Goal: Information Seeking & Learning: Learn about a topic

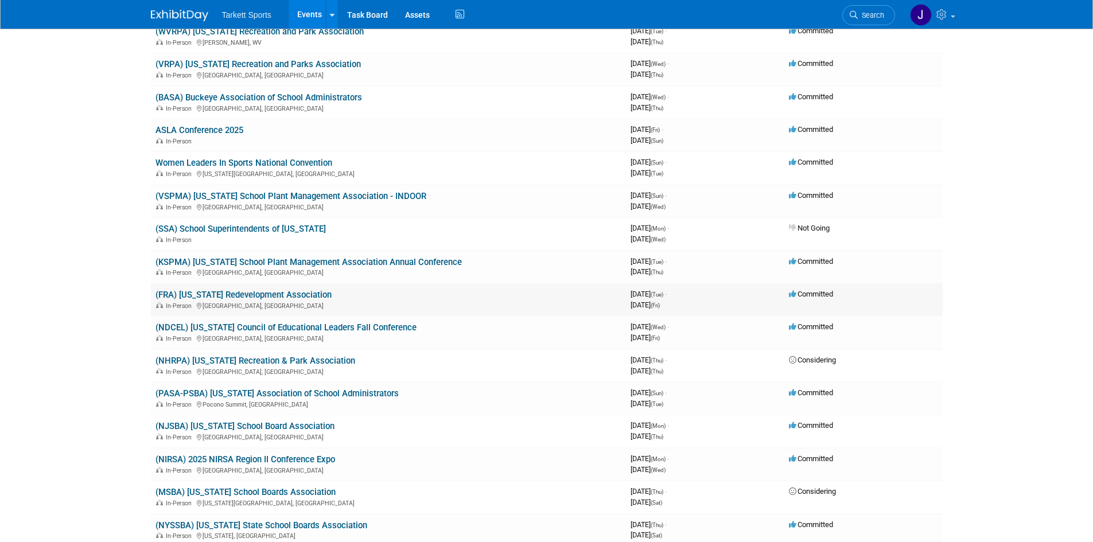
scroll to position [230, 0]
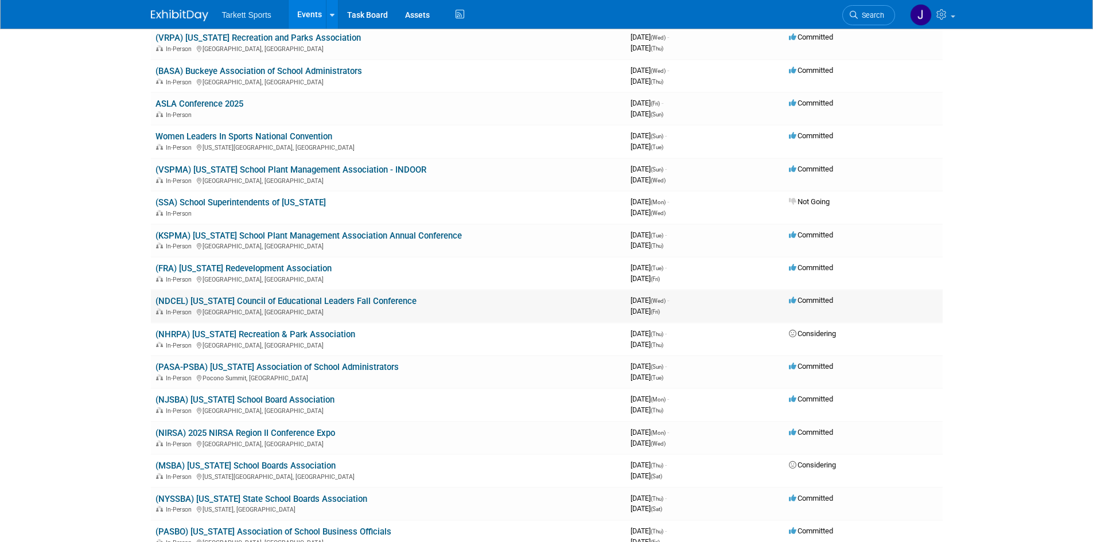
click at [261, 303] on link "(NDCEL) [US_STATE] Council of Educational Leaders Fall Conference" at bounding box center [286, 301] width 261 height 10
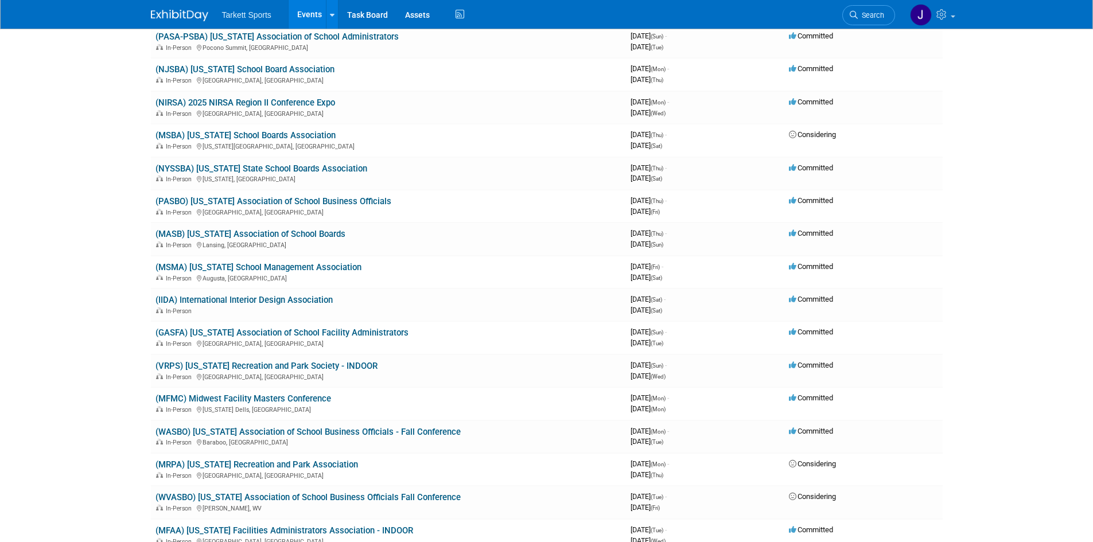
scroll to position [689, 0]
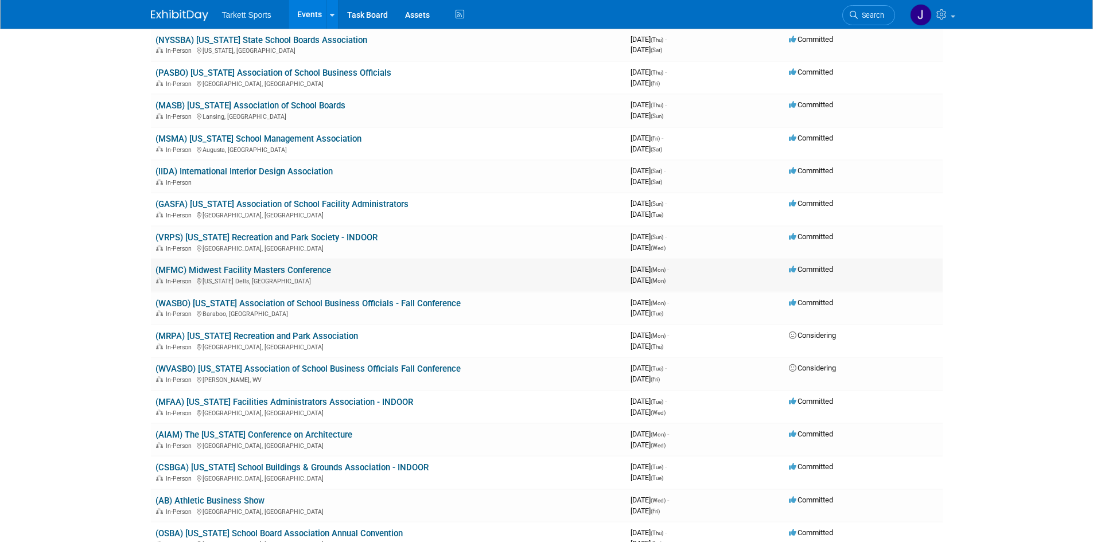
click at [261, 269] on link "(MFMC) Midwest Facility Masters Conference" at bounding box center [244, 270] width 176 height 10
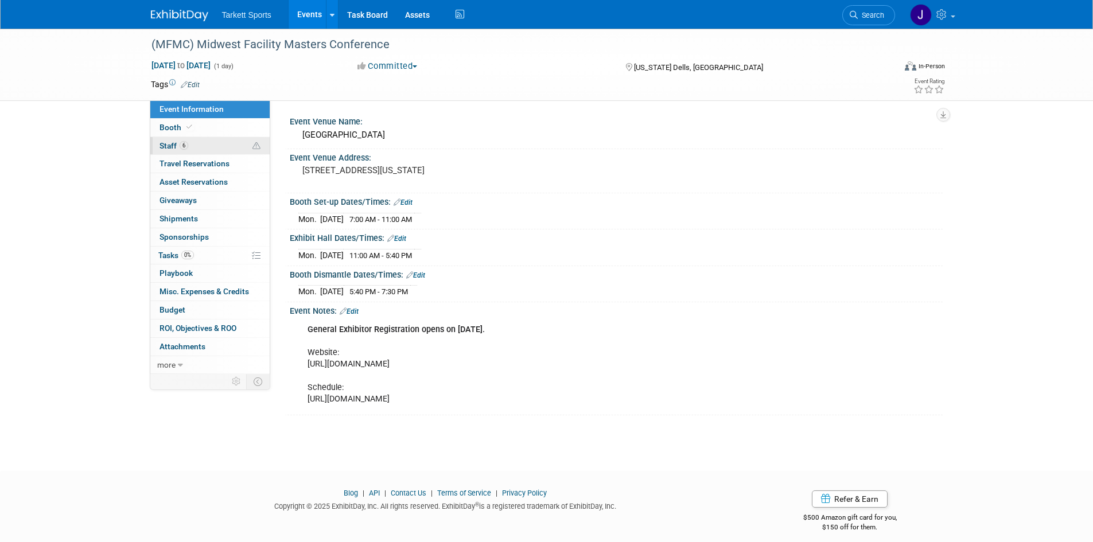
click at [173, 145] on span "Staff 6" at bounding box center [174, 145] width 29 height 9
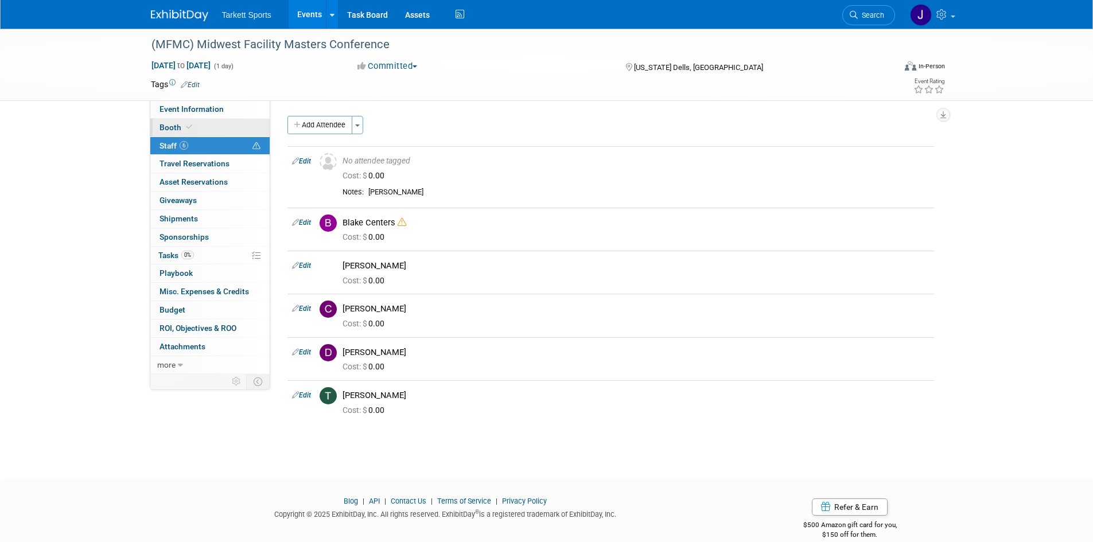
click at [170, 126] on span "Booth" at bounding box center [177, 127] width 35 height 9
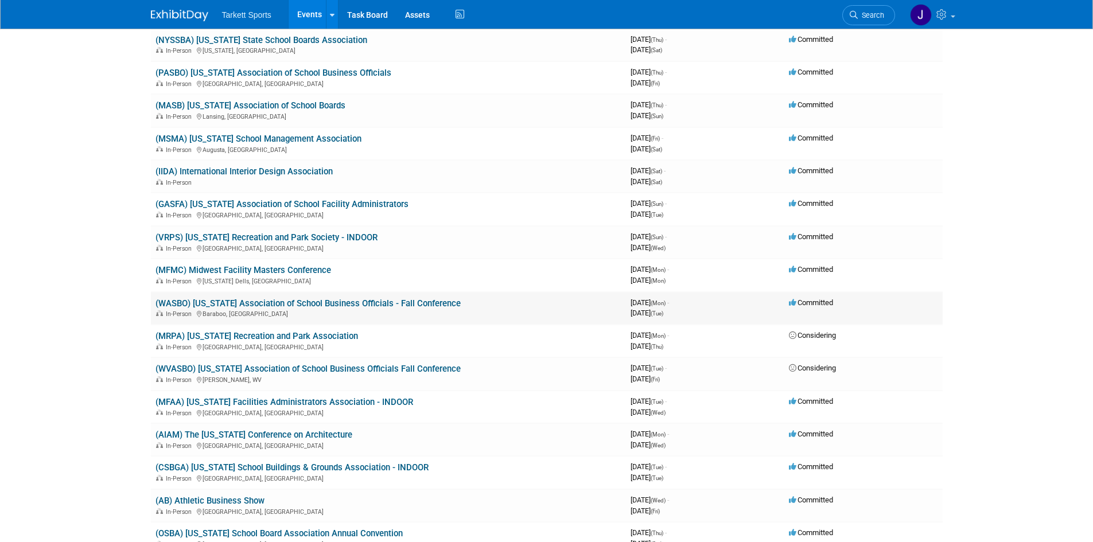
click at [269, 306] on link "(WASBO) [US_STATE] Association of School Business Officials - Fall Conference" at bounding box center [308, 303] width 305 height 10
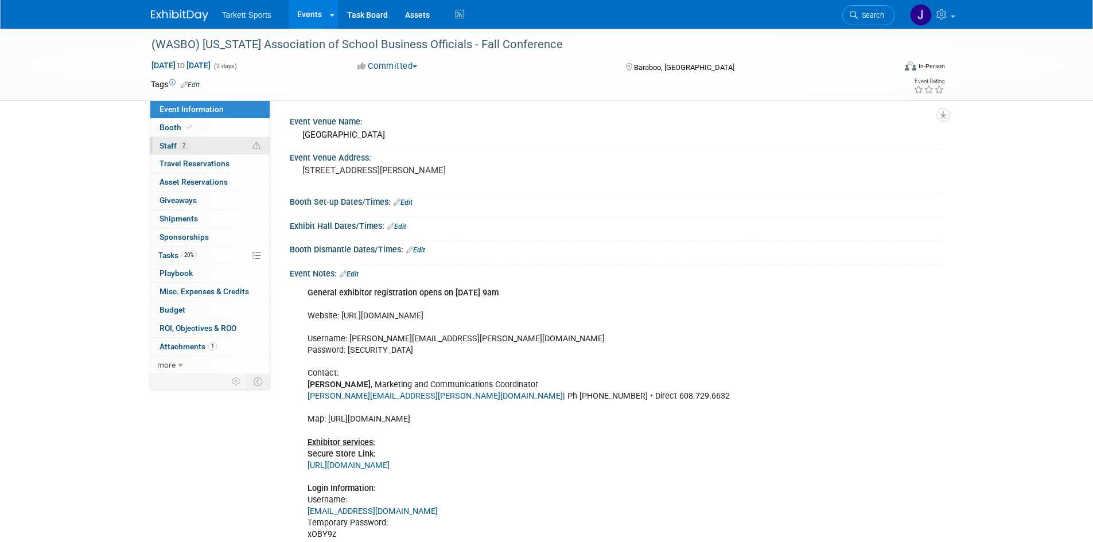
click at [169, 147] on span "Staff 2" at bounding box center [174, 145] width 29 height 9
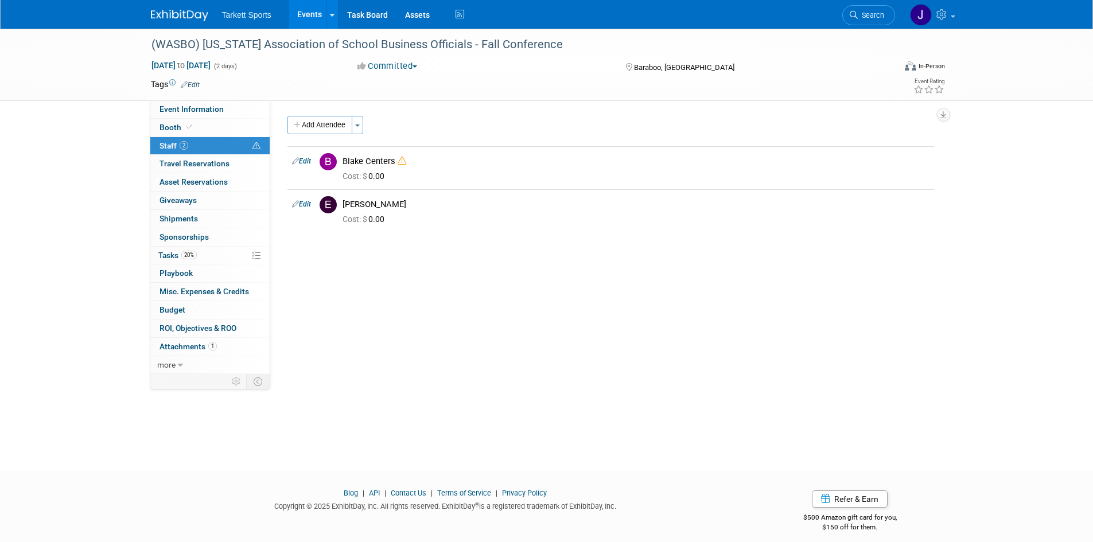
click at [169, 147] on span "Staff 2" at bounding box center [174, 145] width 29 height 9
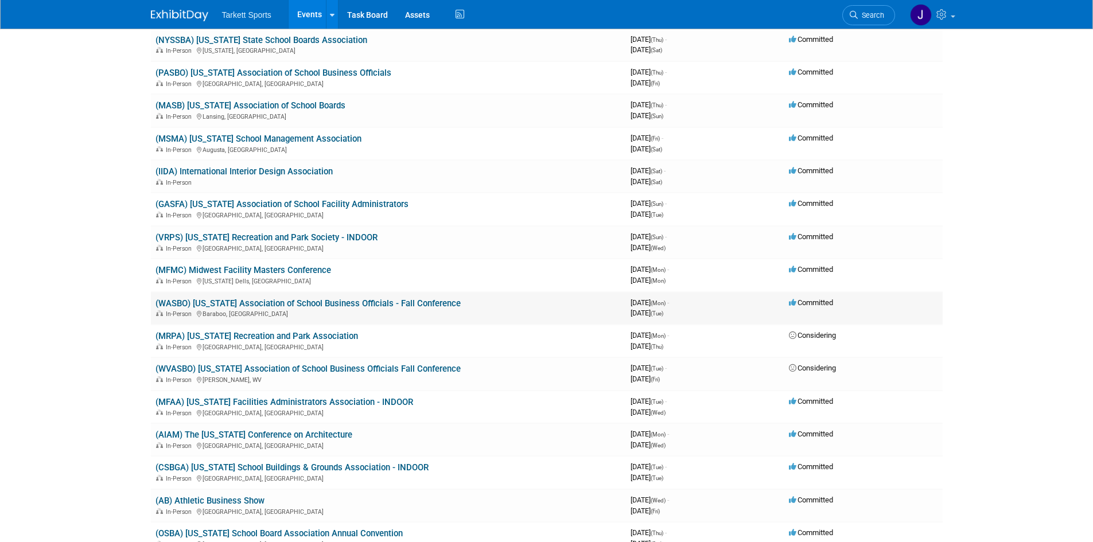
click at [267, 305] on link "(WASBO) [US_STATE] Association of School Business Officials - Fall Conference" at bounding box center [308, 303] width 305 height 10
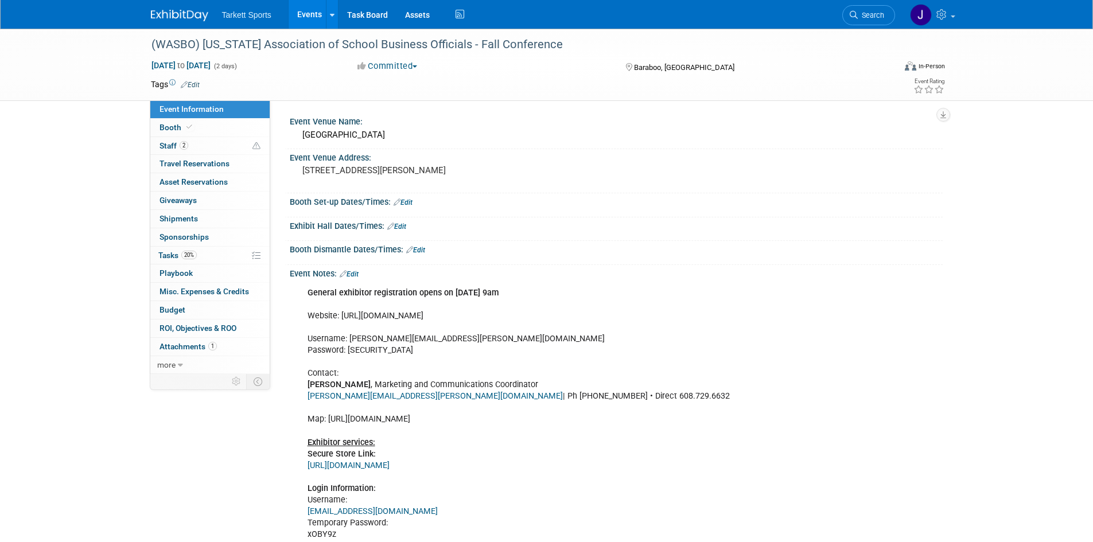
drag, startPoint x: 464, startPoint y: 316, endPoint x: 289, endPoint y: 321, distance: 175.7
click at [289, 321] on div "Event Notes: Edit General exhibitor registration opens on [DATE] 9am Website: […" at bounding box center [614, 454] width 658 height 378
click at [290, 321] on div "General exhibitor registration opens on [DATE] 9am Website: [URL][DOMAIN_NAME] …" at bounding box center [616, 459] width 653 height 361
drag, startPoint x: 457, startPoint y: 316, endPoint x: 342, endPoint y: 318, distance: 114.8
click at [342, 318] on div "General exhibitor registration opens on Jan. 11, 2024 @ 9am Website: https://ww…" at bounding box center [558, 460] width 517 height 357
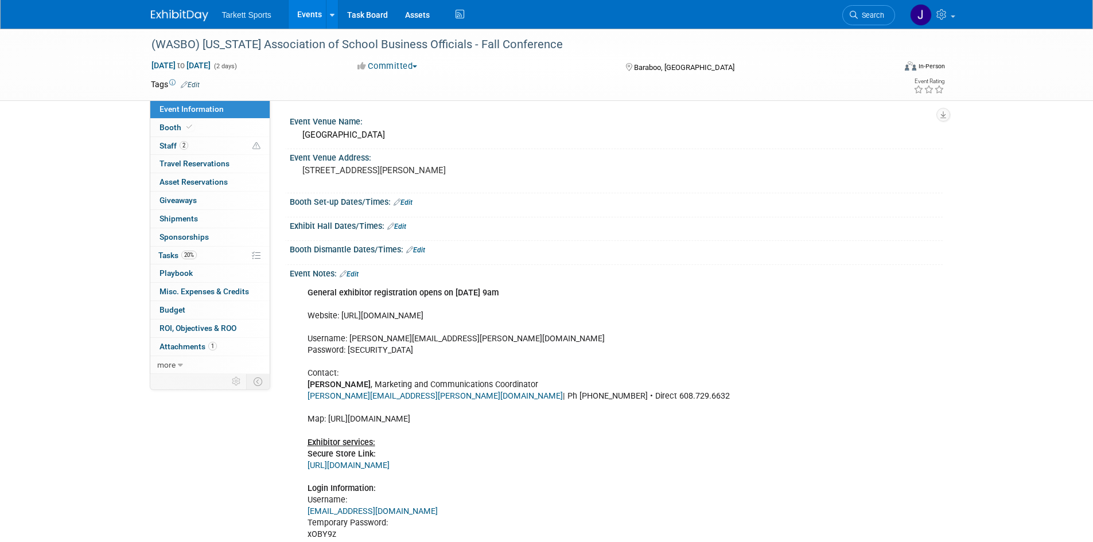
copy div "https://www.wasbo.com/spring"
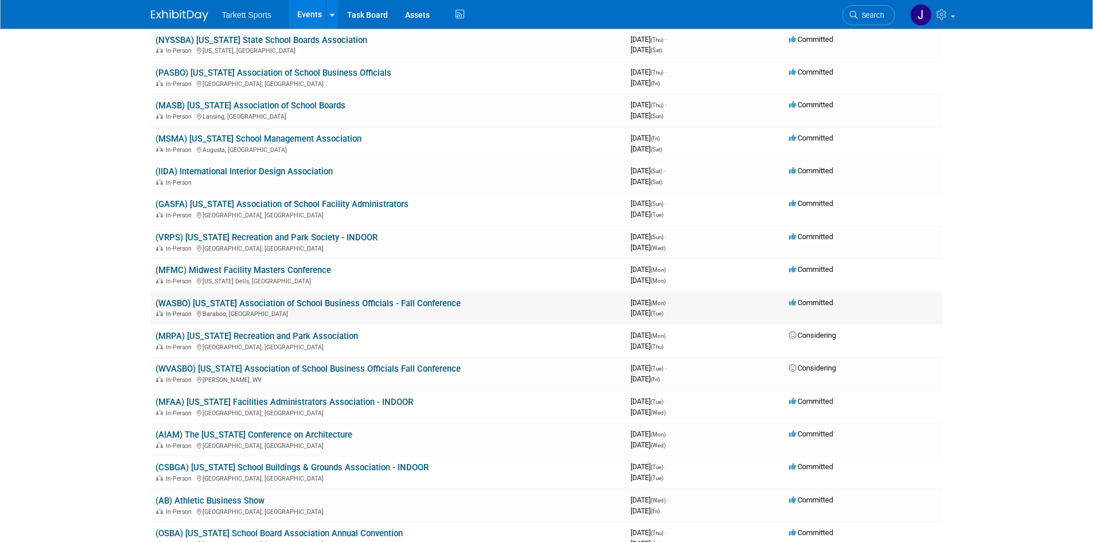
click at [367, 306] on link "(WASBO) [US_STATE] Association of School Business Officials - Fall Conference" at bounding box center [308, 303] width 305 height 10
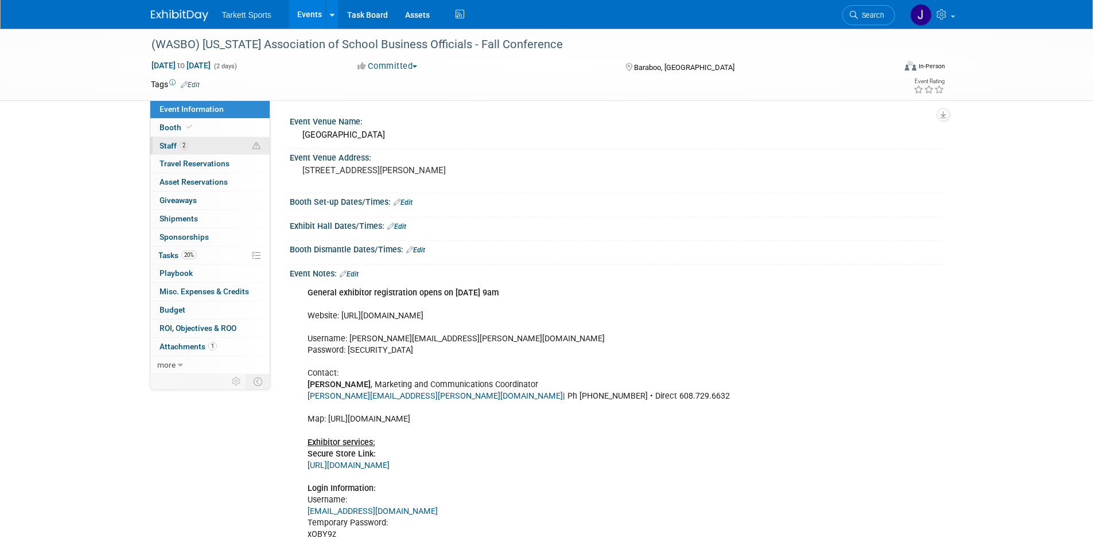
click at [171, 142] on span "Staff 2" at bounding box center [174, 145] width 29 height 9
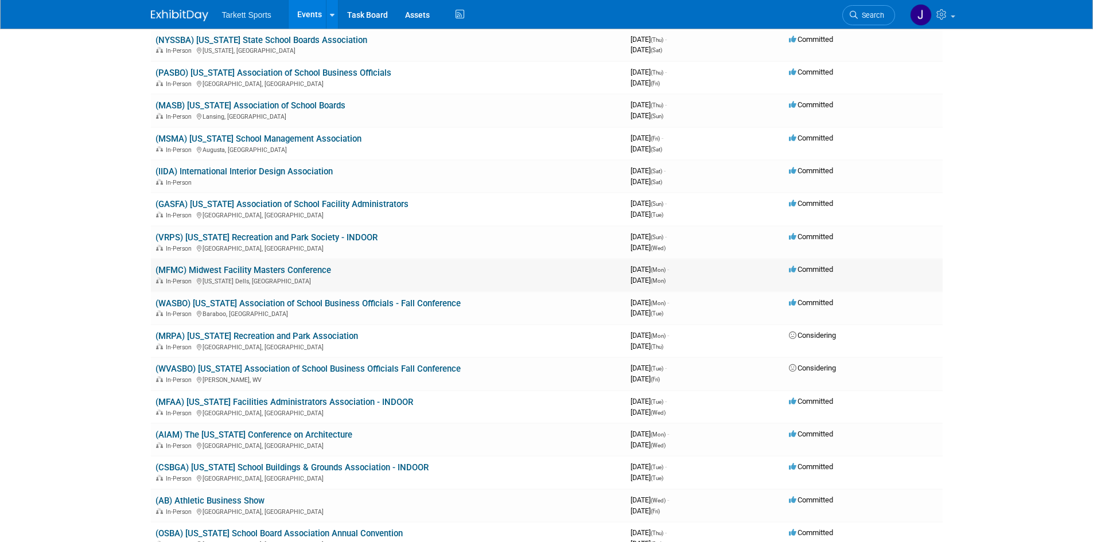
click at [294, 269] on link "(MFMC) Midwest Facility Masters Conference" at bounding box center [244, 270] width 176 height 10
click at [377, 305] on link "(WASBO) [US_STATE] Association of School Business Officials - Fall Conference" at bounding box center [308, 303] width 305 height 10
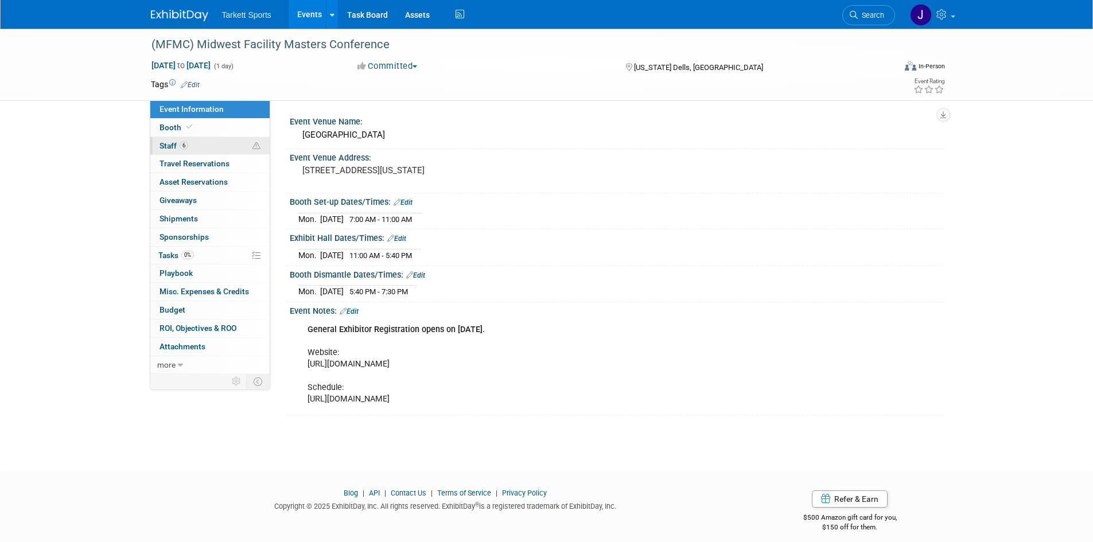
click at [171, 149] on span "Staff 6" at bounding box center [174, 145] width 29 height 9
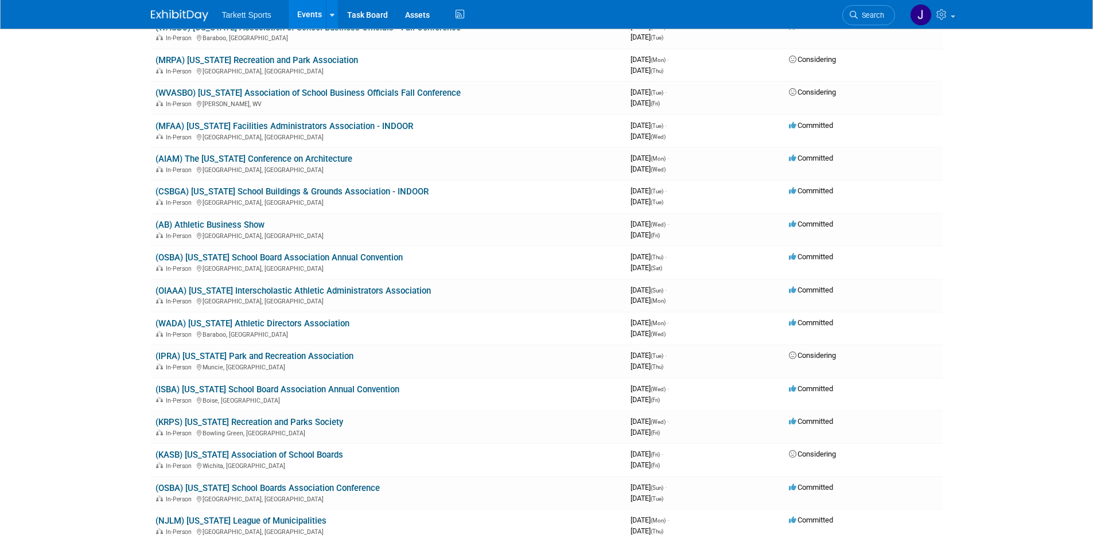
scroll to position [975, 0]
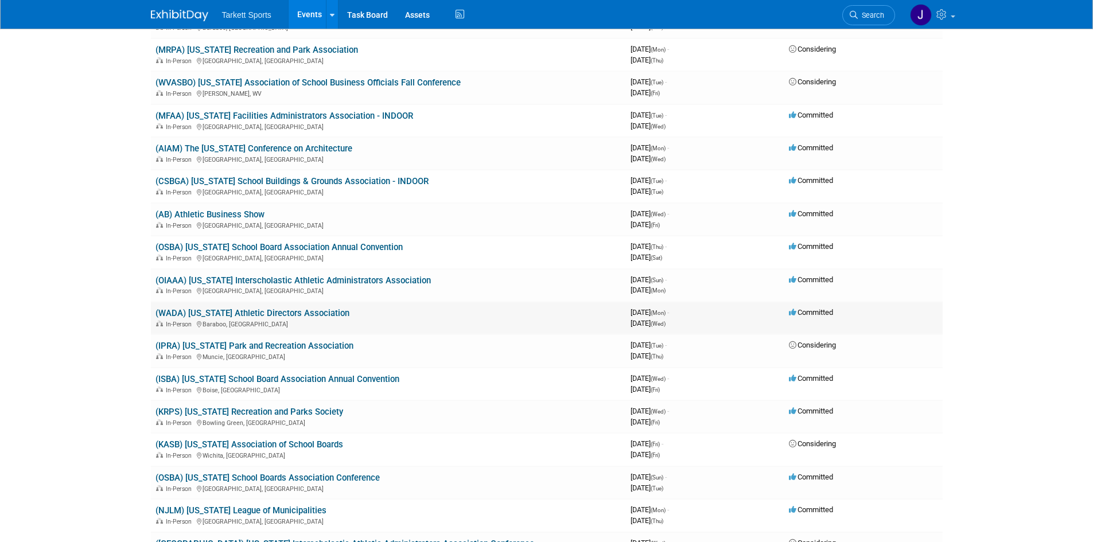
click at [285, 308] on link "(WADA) [US_STATE] Athletic Directors Association" at bounding box center [253, 313] width 194 height 10
click at [298, 316] on link "(WADA) [US_STATE] Athletic Directors Association" at bounding box center [253, 313] width 194 height 10
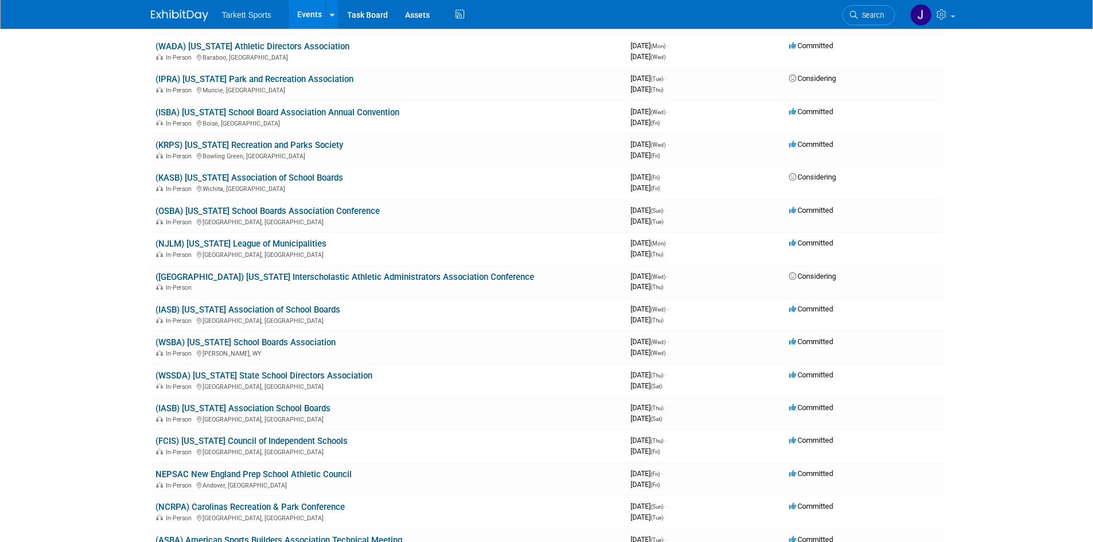
scroll to position [1262, 0]
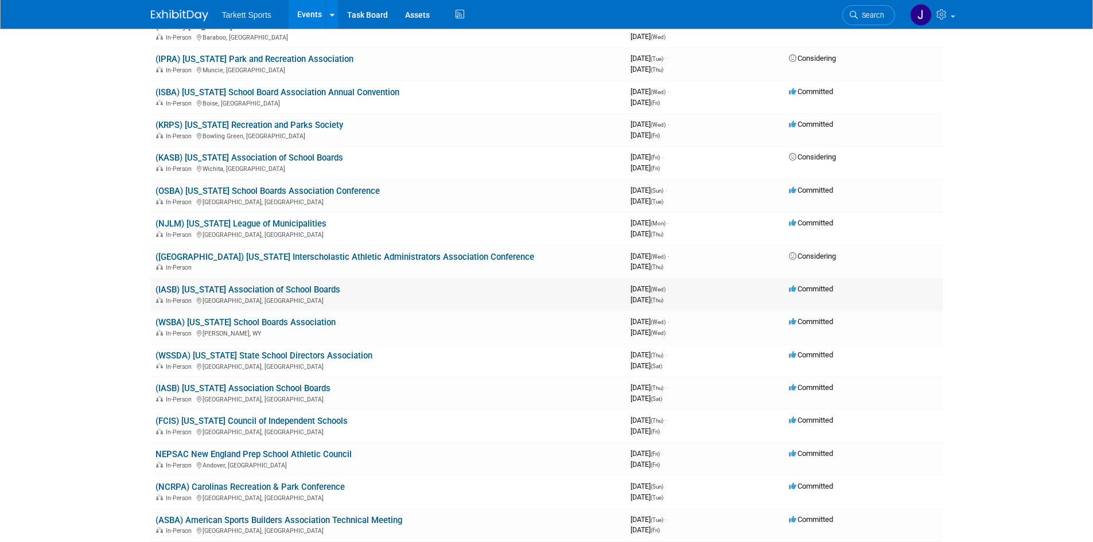
click at [274, 289] on link "(IASB) [US_STATE] Association of School Boards" at bounding box center [248, 290] width 185 height 10
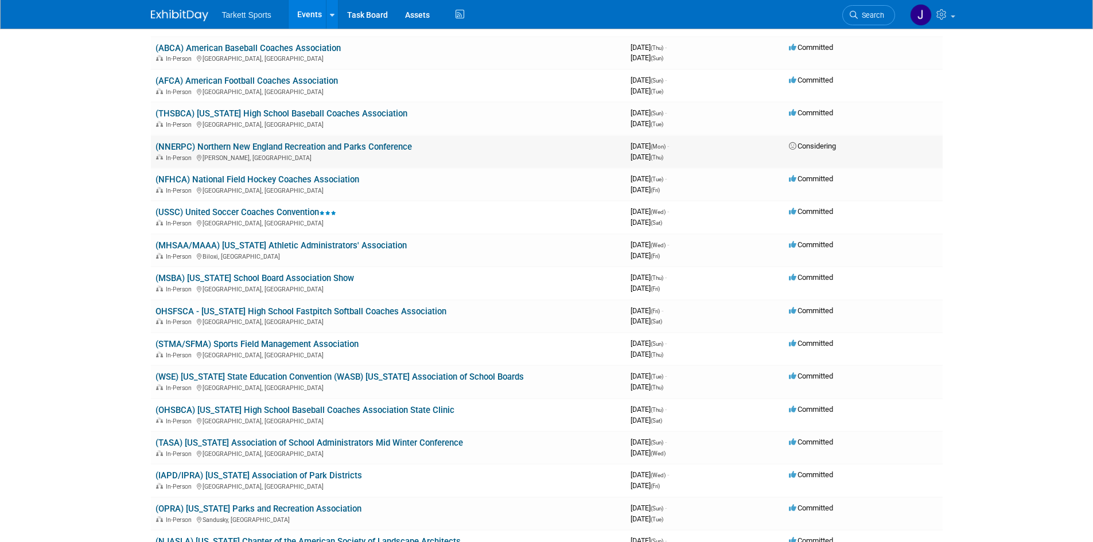
scroll to position [2008, 0]
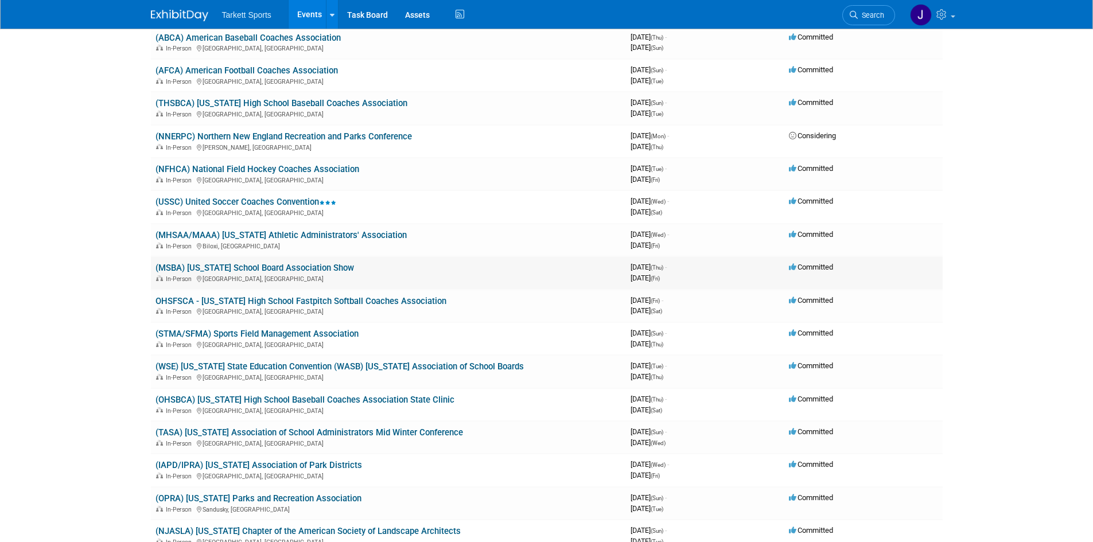
click at [176, 279] on span "In-Person" at bounding box center [180, 278] width 29 height 7
click at [204, 269] on link "(MSBA) Minnesota School Board Association Show" at bounding box center [255, 268] width 199 height 10
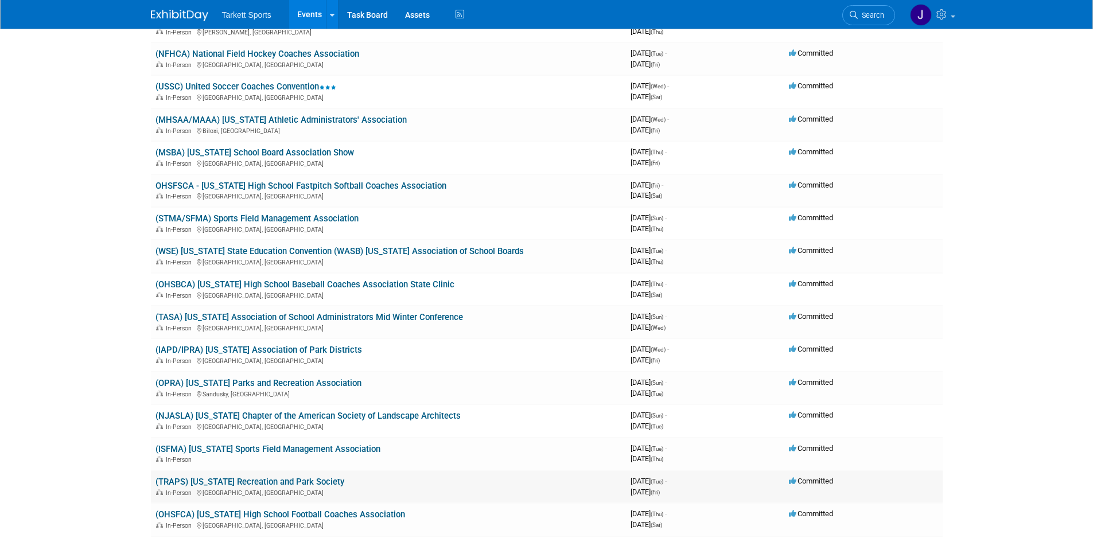
scroll to position [2123, 0]
click at [250, 252] on link "(WSE) [US_STATE] State Education Convention (WASB) [US_STATE] Association of Sc…" at bounding box center [340, 252] width 368 height 10
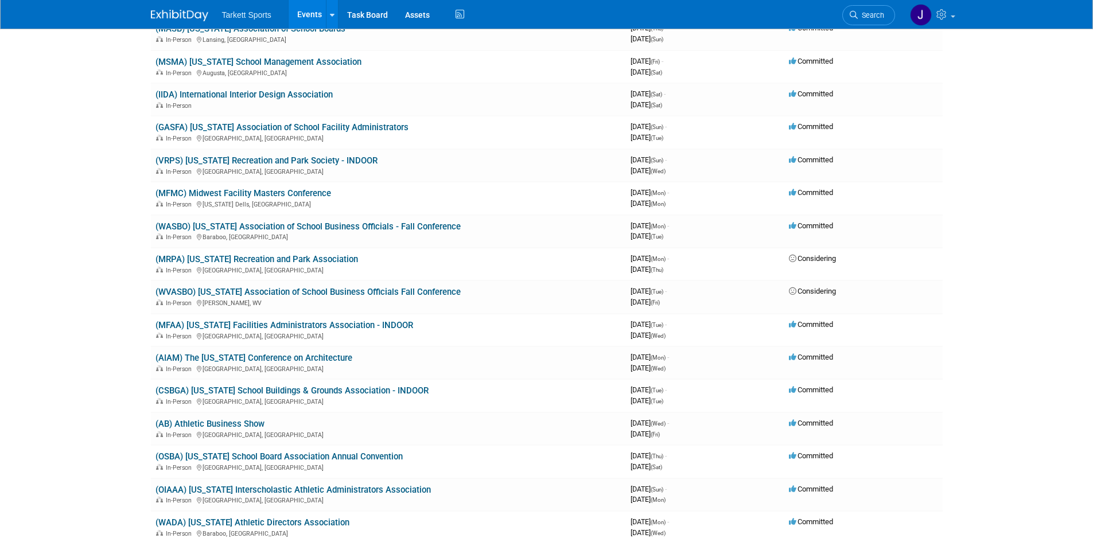
scroll to position [745, 0]
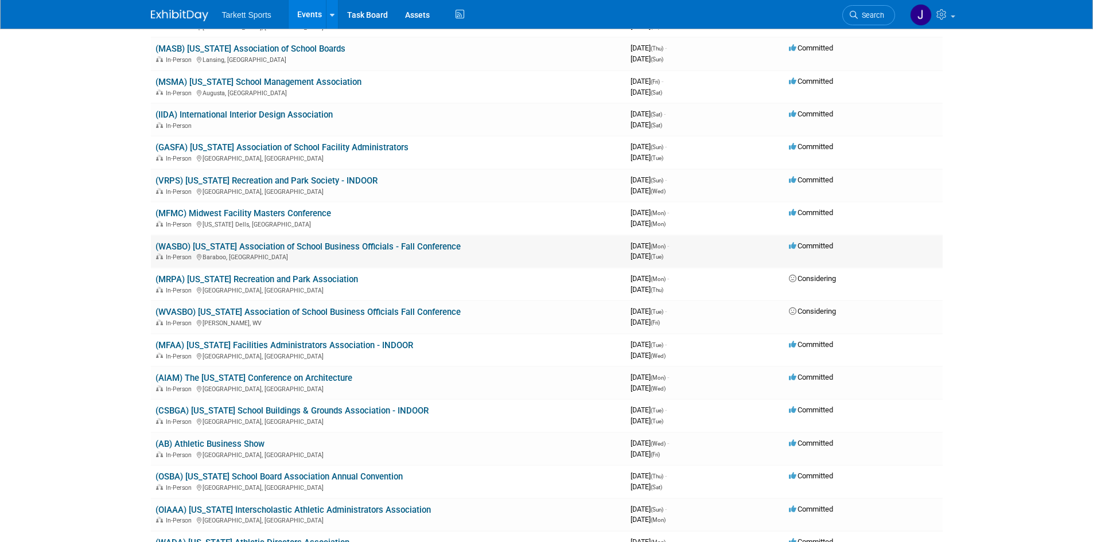
click at [281, 250] on link "(WASBO) [US_STATE] Association of School Business Officials - Fall Conference" at bounding box center [308, 247] width 305 height 10
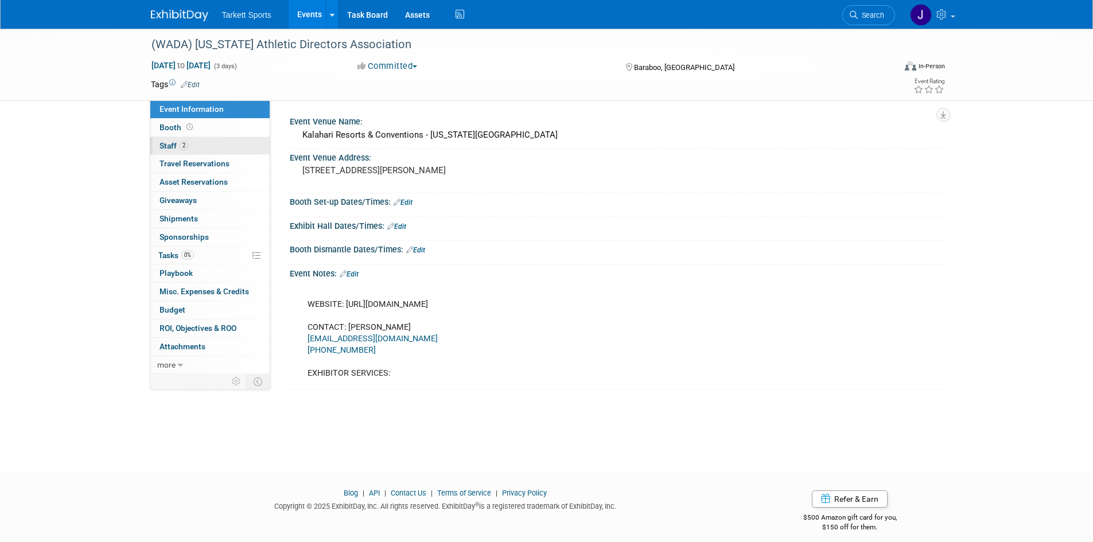
click at [171, 143] on span "Staff 2" at bounding box center [174, 145] width 29 height 9
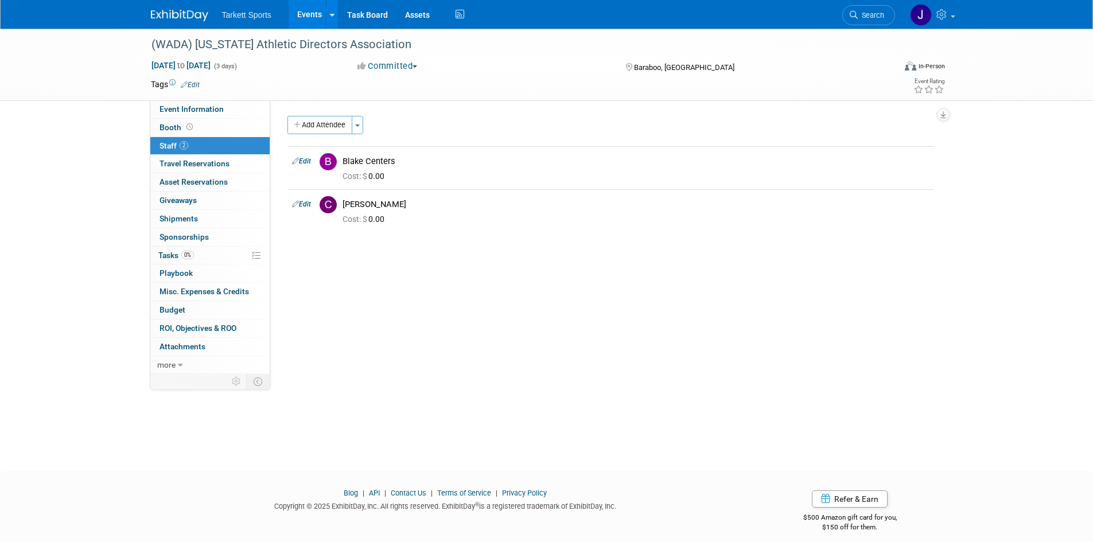
click at [171, 143] on span "Staff 2" at bounding box center [174, 145] width 29 height 9
click at [170, 129] on span "Booth" at bounding box center [178, 127] width 36 height 9
select select "FieldTurf"
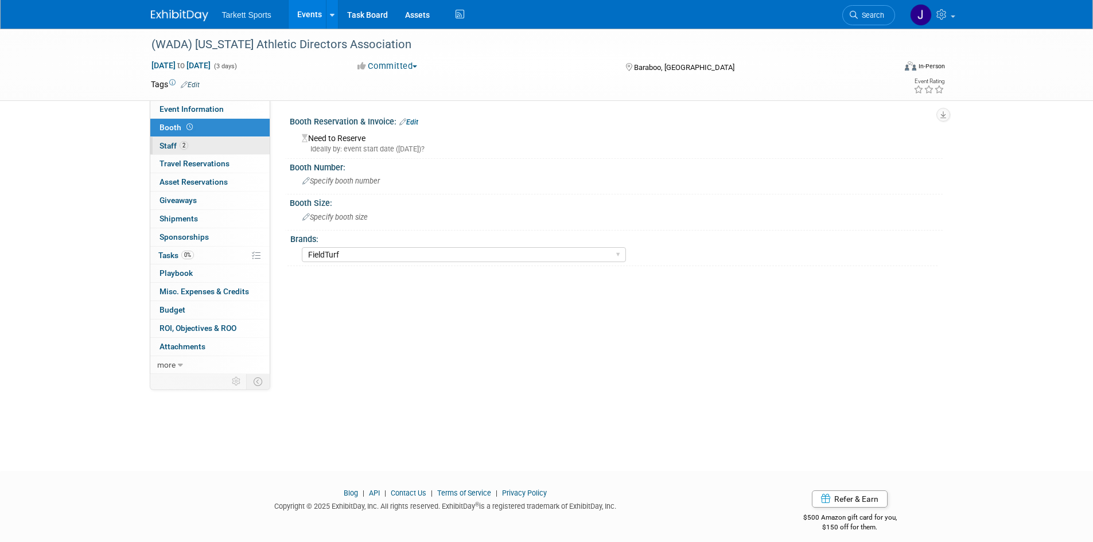
click at [174, 143] on span "Staff 2" at bounding box center [174, 145] width 29 height 9
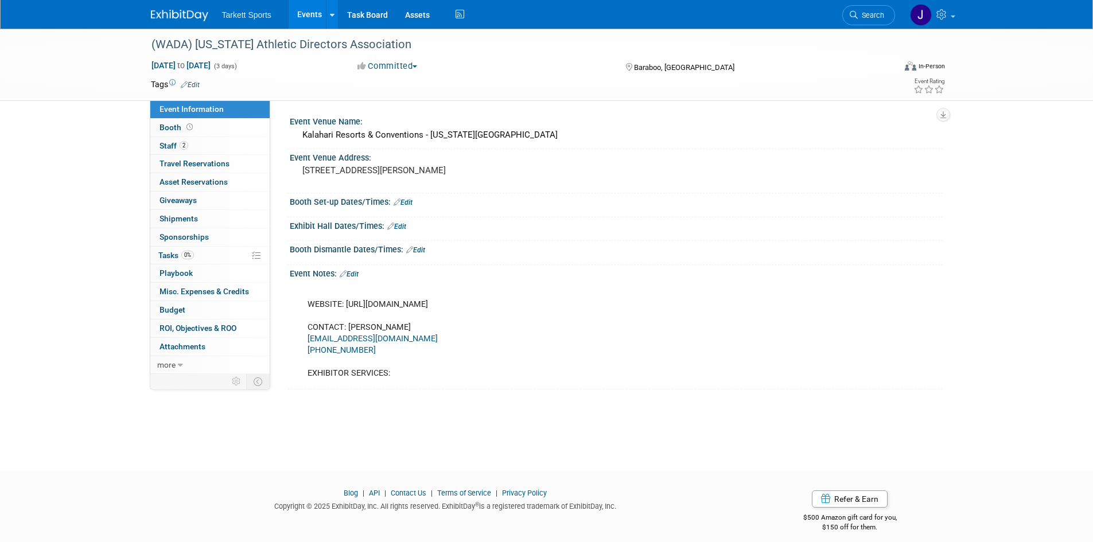
drag, startPoint x: 629, startPoint y: 306, endPoint x: 347, endPoint y: 307, distance: 282.9
click at [347, 307] on div "WEBSITE: [URL][DOMAIN_NAME] CONTACT: [PERSON_NAME] [EMAIL_ADDRESS][DOMAIN_NAME]…" at bounding box center [558, 334] width 517 height 104
copy div "[URL][DOMAIN_NAME]"
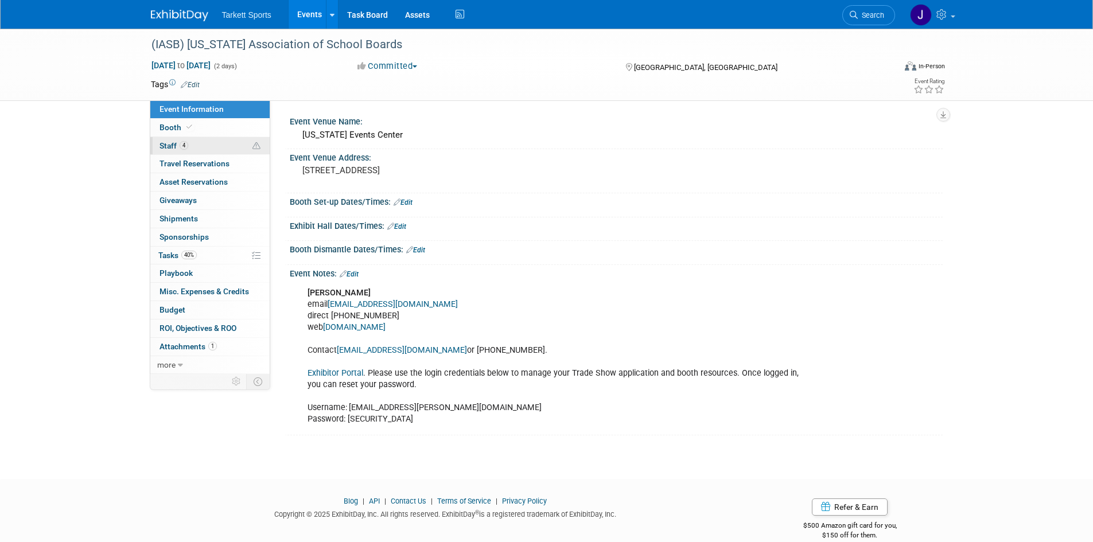
click at [159, 146] on link "4 Staff 4" at bounding box center [209, 146] width 119 height 18
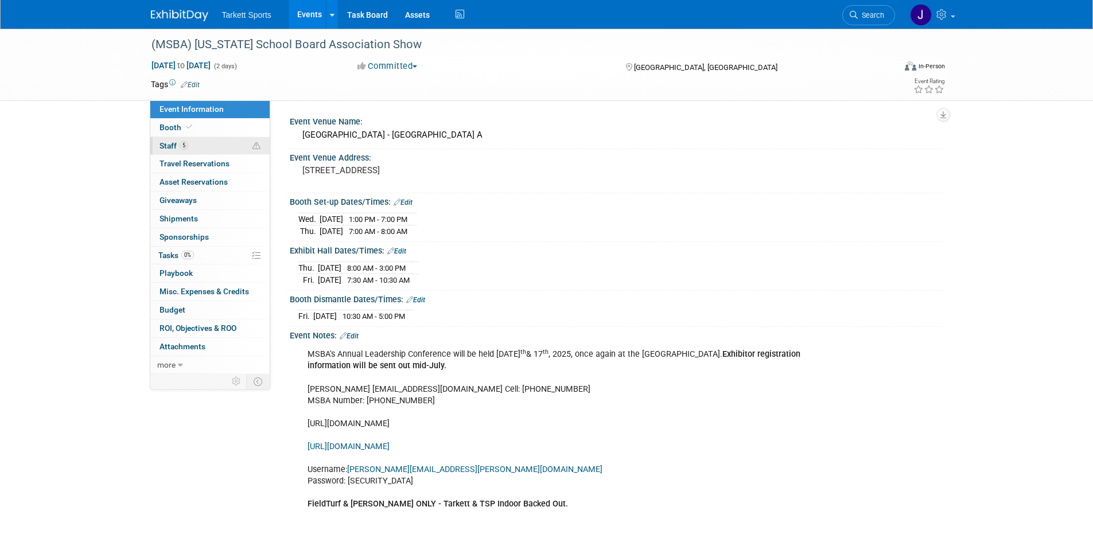
click at [165, 142] on span "Staff 5" at bounding box center [174, 145] width 29 height 9
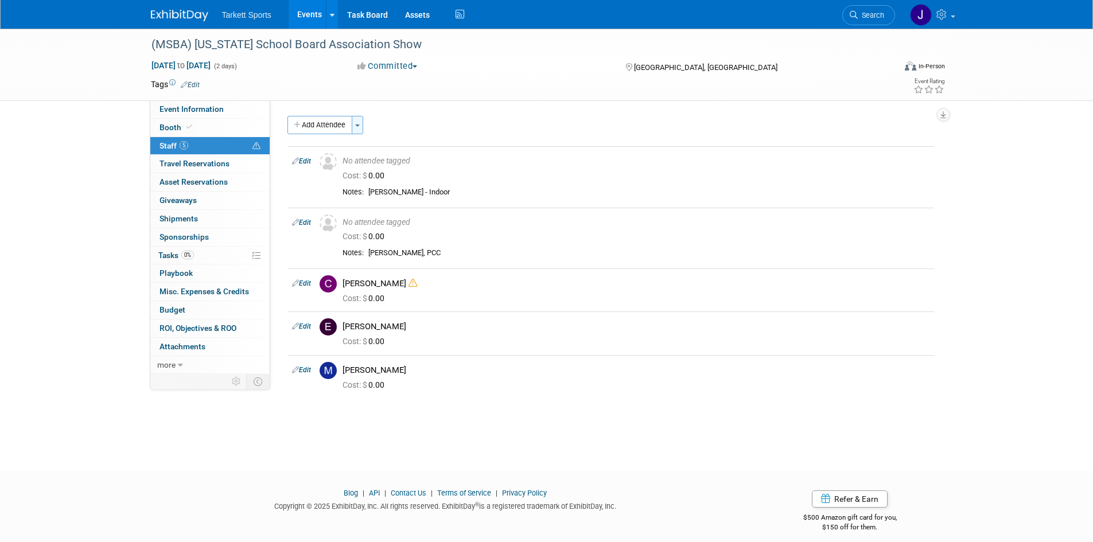
click at [363, 126] on button "Toggle Dropdown" at bounding box center [357, 125] width 11 height 18
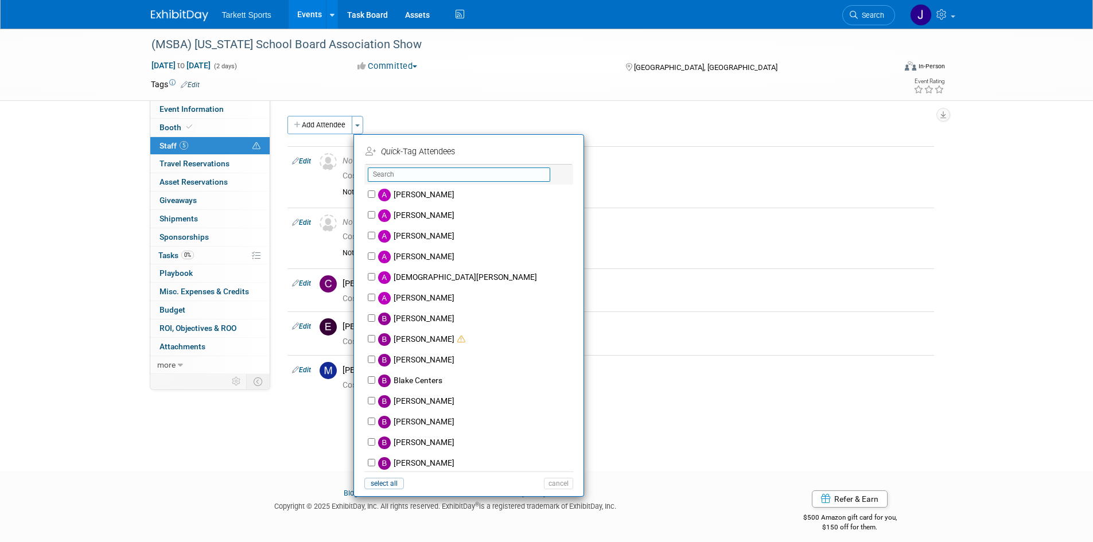
click at [430, 177] on input "text" at bounding box center [459, 175] width 182 height 14
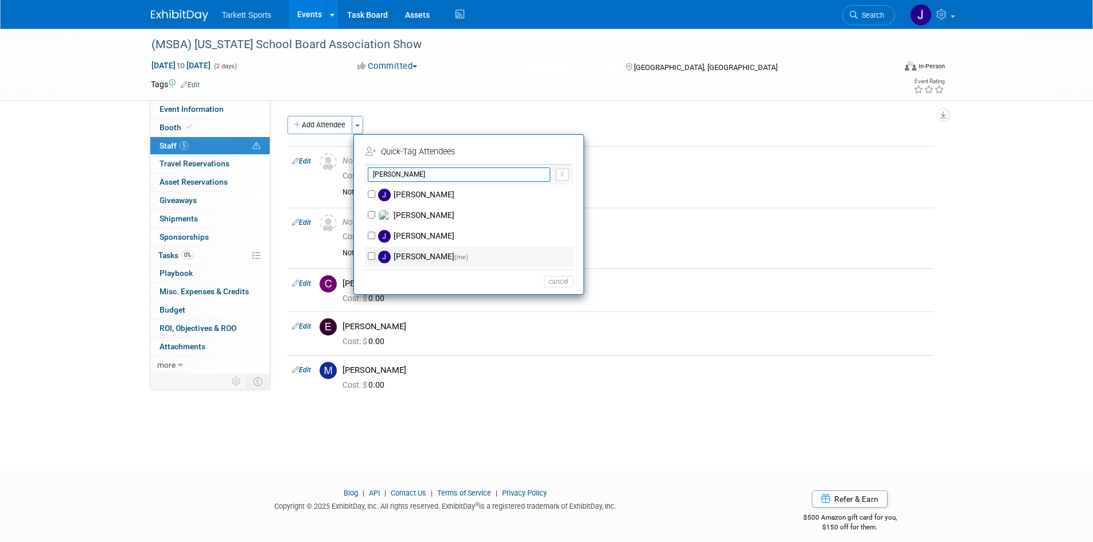
type input "[PERSON_NAME]"
click at [371, 255] on input "[PERSON_NAME] (me)" at bounding box center [371, 255] width 7 height 7
checkbox input "true"
click at [560, 149] on button "Apply" at bounding box center [554, 151] width 35 height 17
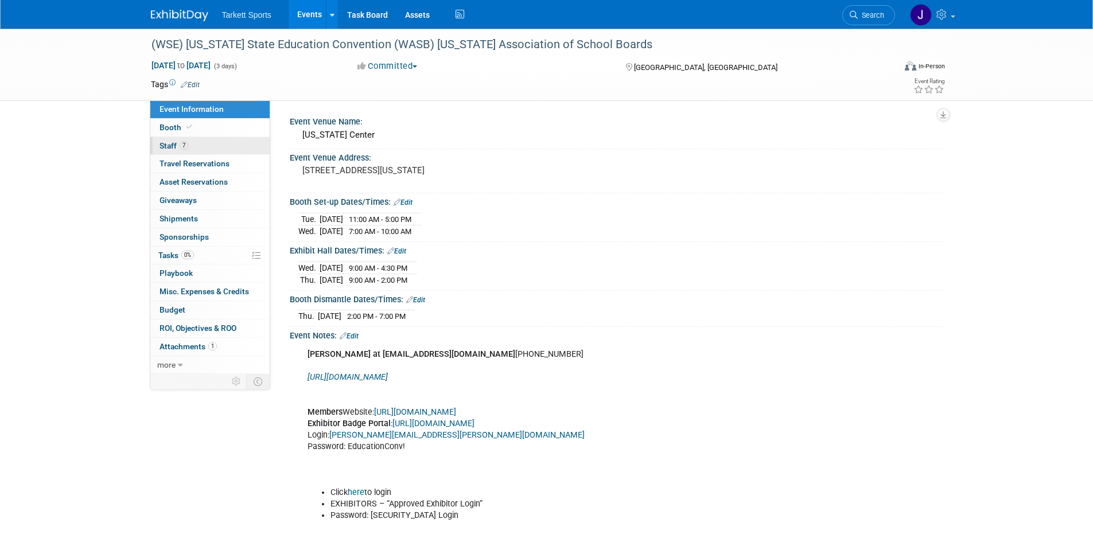
click at [165, 144] on span "Staff 7" at bounding box center [174, 145] width 29 height 9
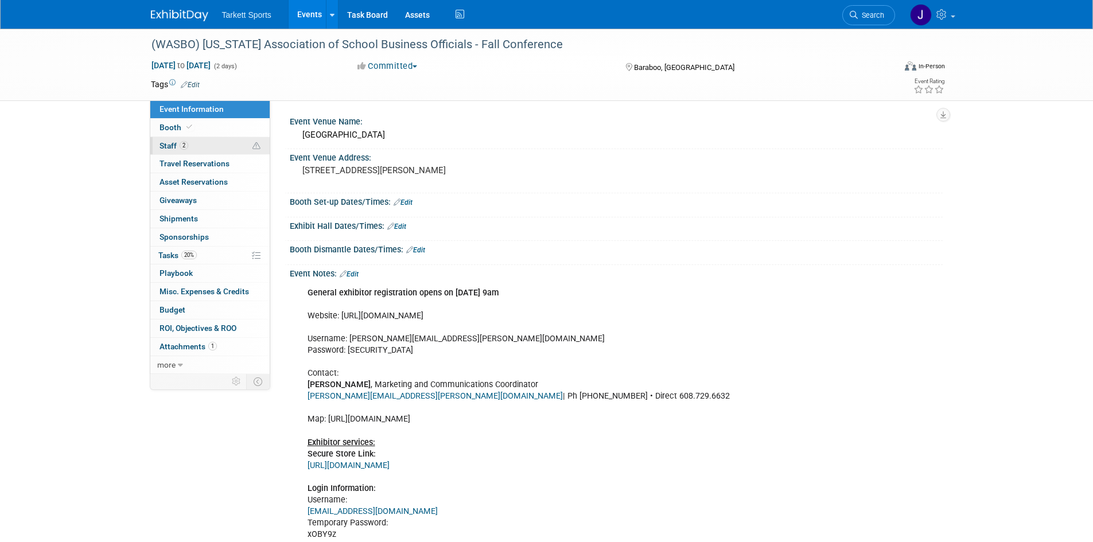
click at [168, 148] on span "Staff 2" at bounding box center [174, 145] width 29 height 9
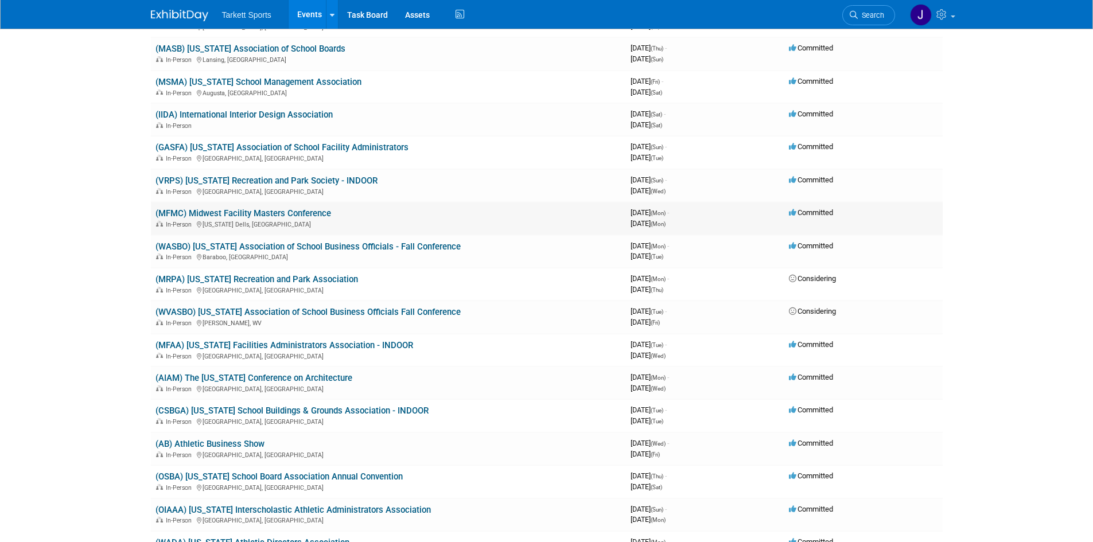
click at [199, 213] on link "(MFMC) Midwest Facility Masters Conference" at bounding box center [244, 213] width 176 height 10
click at [336, 251] on link "(WASBO) [US_STATE] Association of School Business Officials - Fall Conference" at bounding box center [308, 247] width 305 height 10
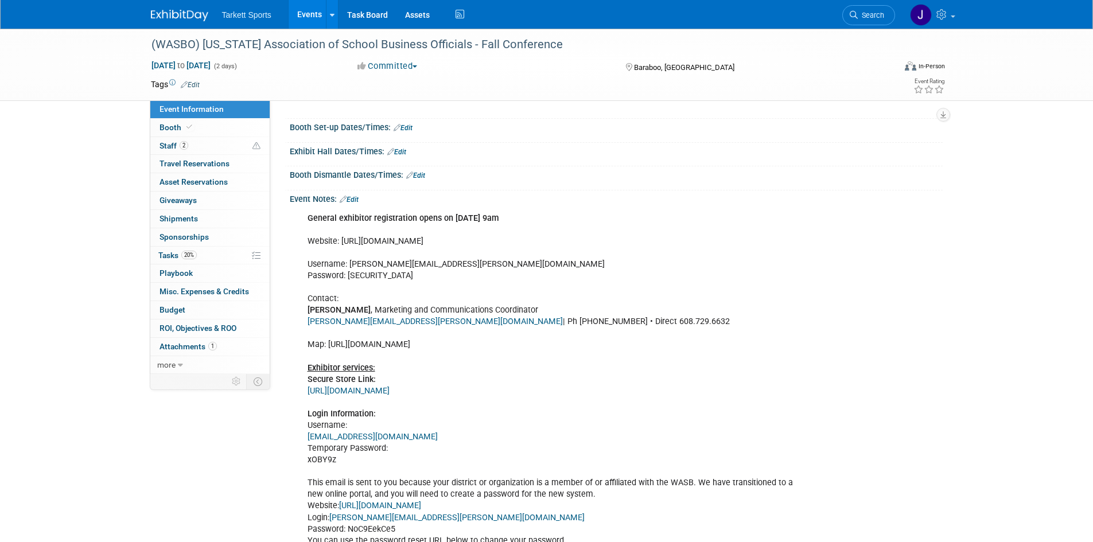
scroll to position [57, 0]
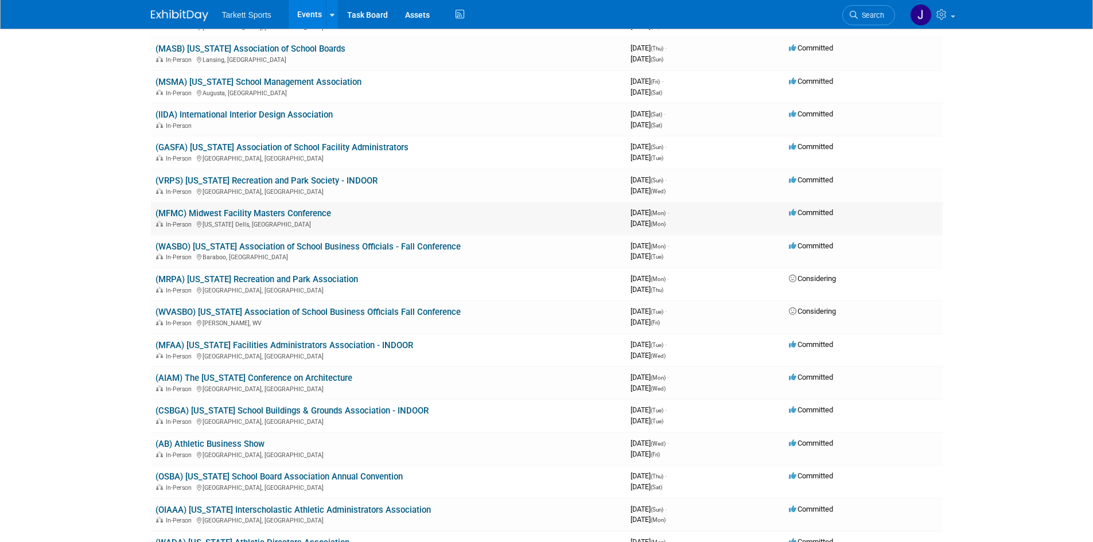
click at [322, 214] on link "(MFMC) Midwest Facility Masters Conference" at bounding box center [244, 213] width 176 height 10
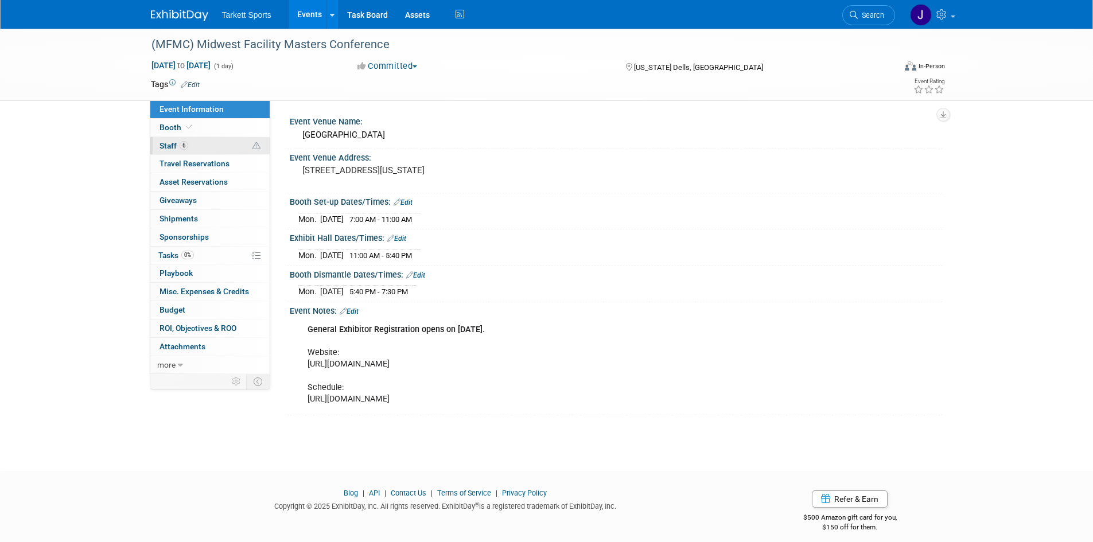
click at [176, 145] on span "Staff 6" at bounding box center [174, 145] width 29 height 9
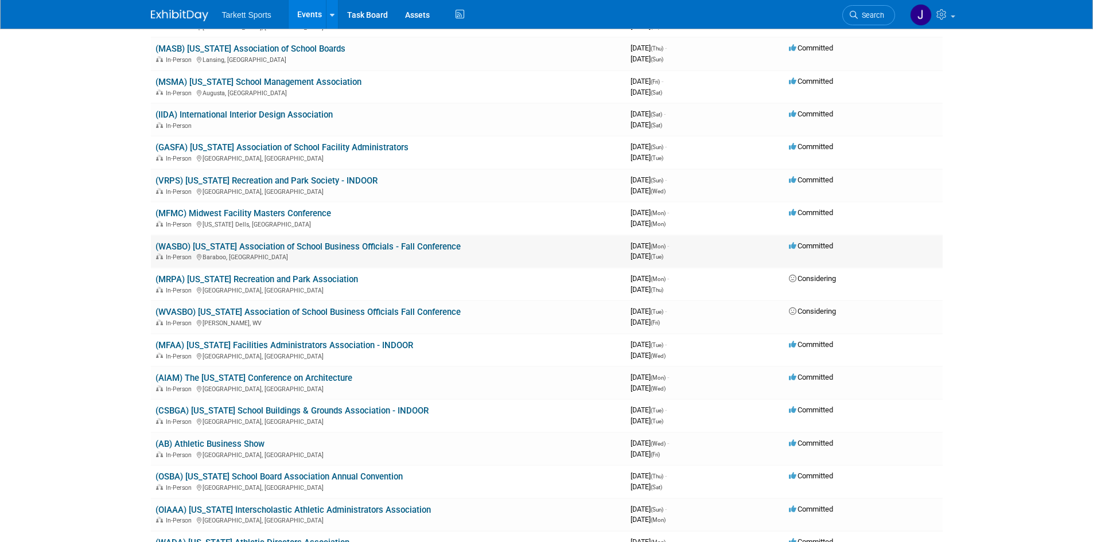
click at [262, 244] on link "(WASBO) [US_STATE] Association of School Business Officials - Fall Conference" at bounding box center [308, 247] width 305 height 10
click at [275, 208] on link "(MFMC) Midwest Facility Masters Conference" at bounding box center [244, 213] width 176 height 10
click at [269, 245] on link "(WASBO) [US_STATE] Association of School Business Officials - Fall Conference" at bounding box center [308, 247] width 305 height 10
click at [210, 213] on link "(MFMC) Midwest Facility Masters Conference" at bounding box center [244, 213] width 176 height 10
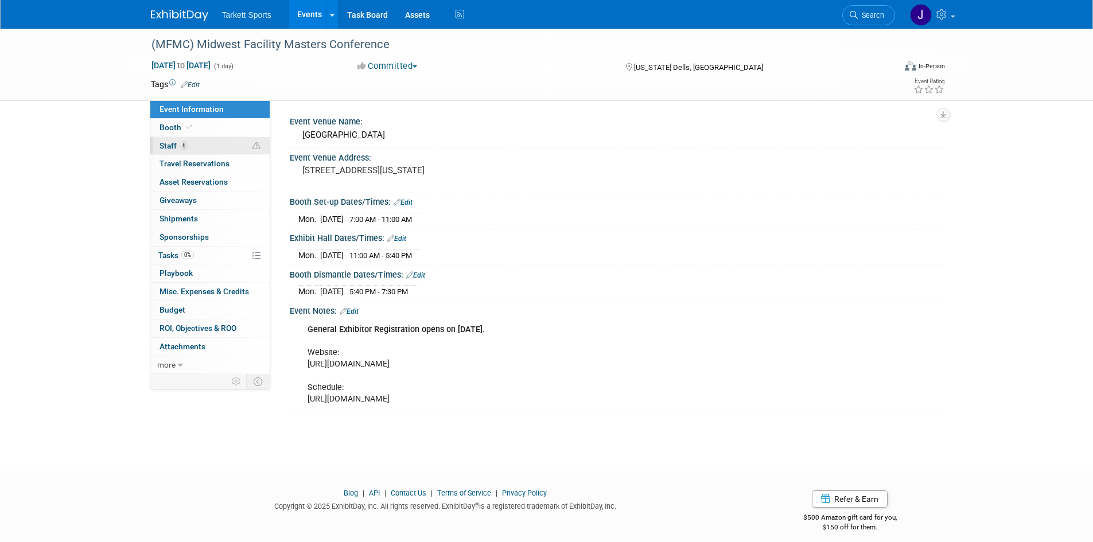
click at [158, 146] on link "6 Staff 6" at bounding box center [209, 146] width 119 height 18
